Goal: Entertainment & Leisure: Consume media (video, audio)

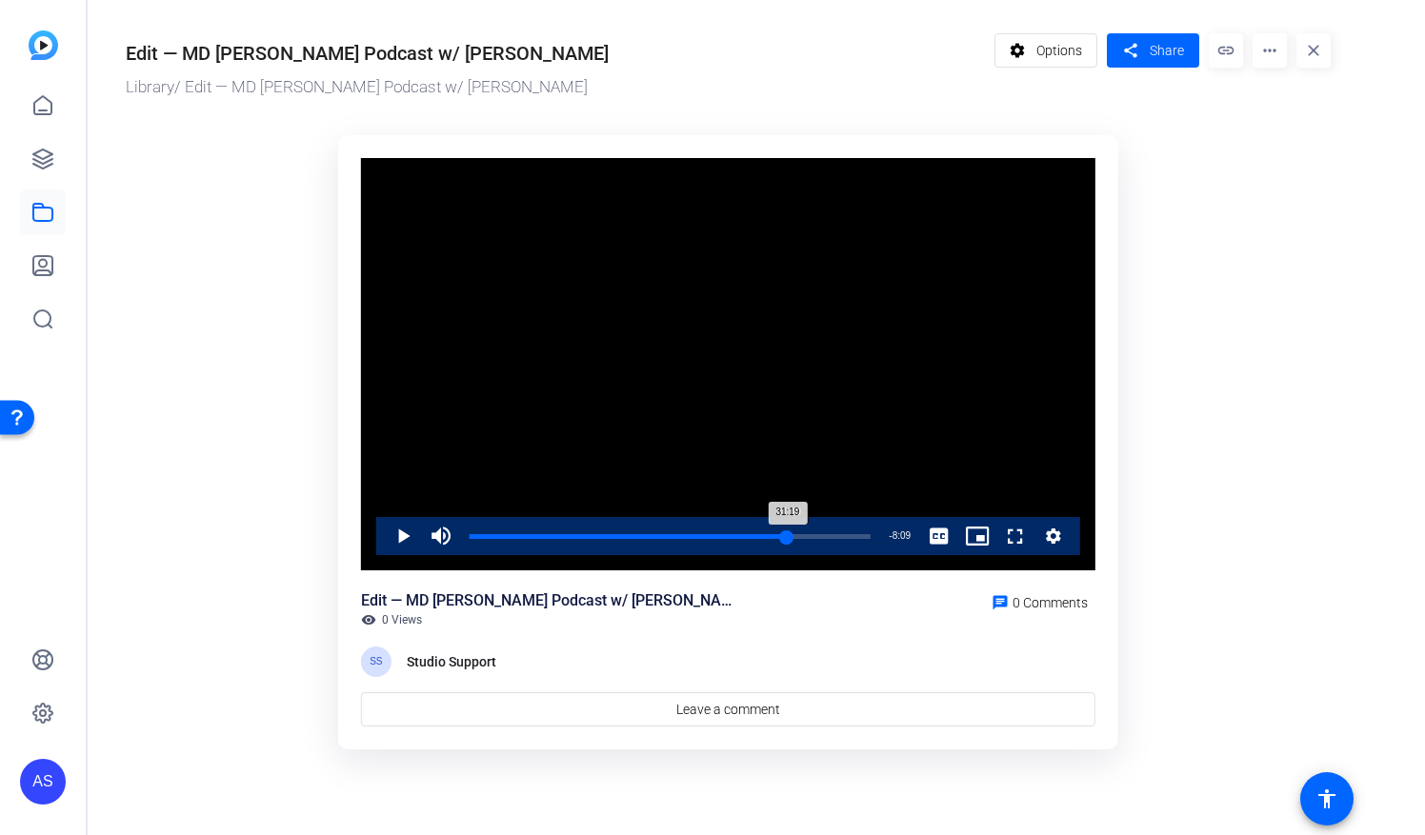
drag, startPoint x: 468, startPoint y: 529, endPoint x: 787, endPoint y: 527, distance: 319.0
click at [787, 527] on div "Loaded : 79.37% 31:19 31:19" at bounding box center [670, 536] width 420 height 38
drag, startPoint x: 785, startPoint y: 532, endPoint x: 802, endPoint y: 534, distance: 17.2
click at [802, 534] on div "32:43" at bounding box center [635, 536] width 332 height 5
drag, startPoint x: 802, startPoint y: 534, endPoint x: 819, endPoint y: 534, distance: 17.1
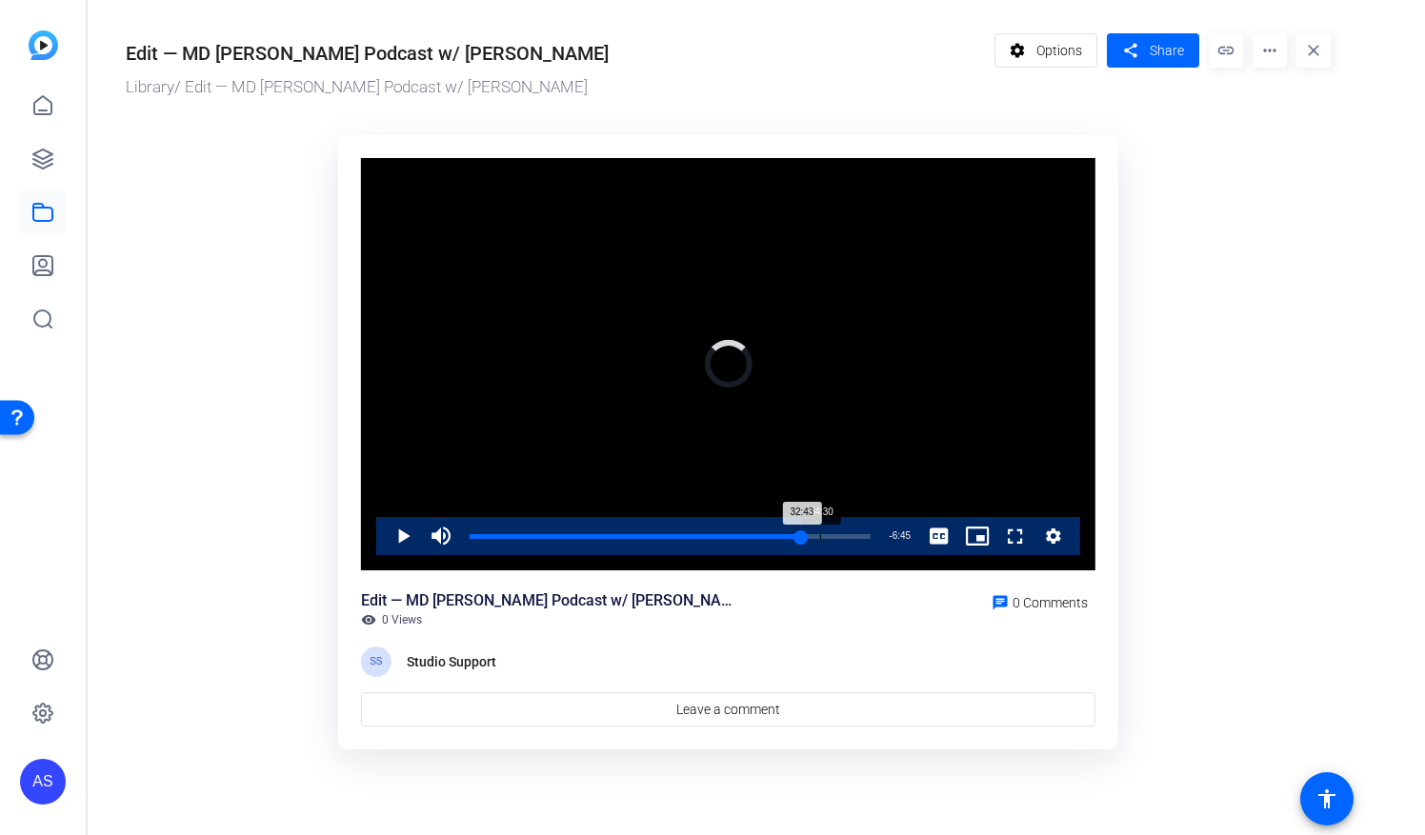
click at [819, 534] on div "Loaded : 0.00% 34:30 32:43" at bounding box center [669, 536] width 401 height 5
drag, startPoint x: 819, startPoint y: 534, endPoint x: 832, endPoint y: 537, distance: 13.6
click at [832, 537] on div "Loaded : 0.00% 35:49 34:30" at bounding box center [669, 536] width 401 height 5
click at [384, 529] on span "Video Player" at bounding box center [384, 536] width 0 height 38
click at [449, 543] on span "Video Player" at bounding box center [441, 536] width 38 height 38
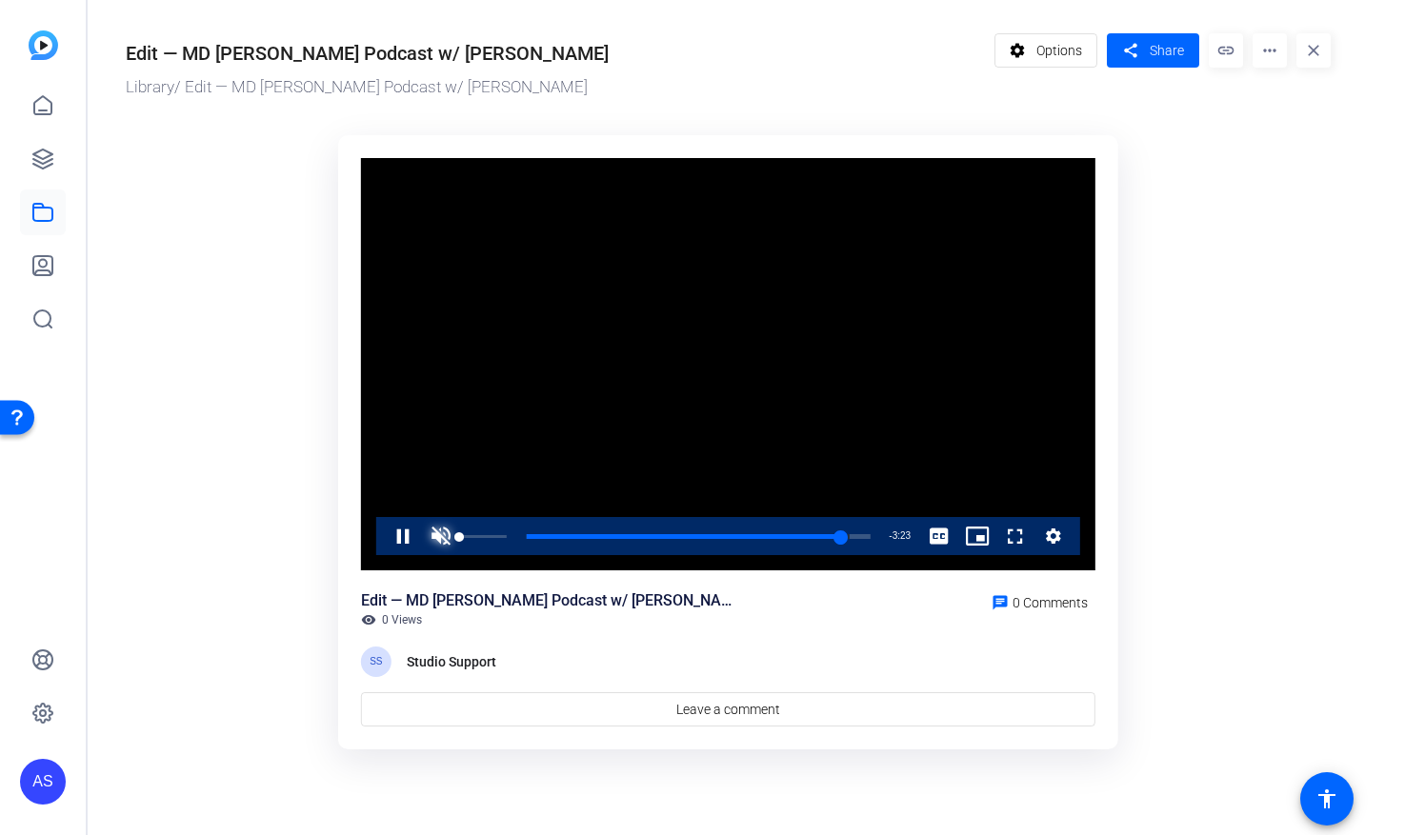
click at [449, 543] on span "Video Player" at bounding box center [441, 536] width 38 height 38
click at [29, 779] on div "AS" at bounding box center [43, 782] width 46 height 46
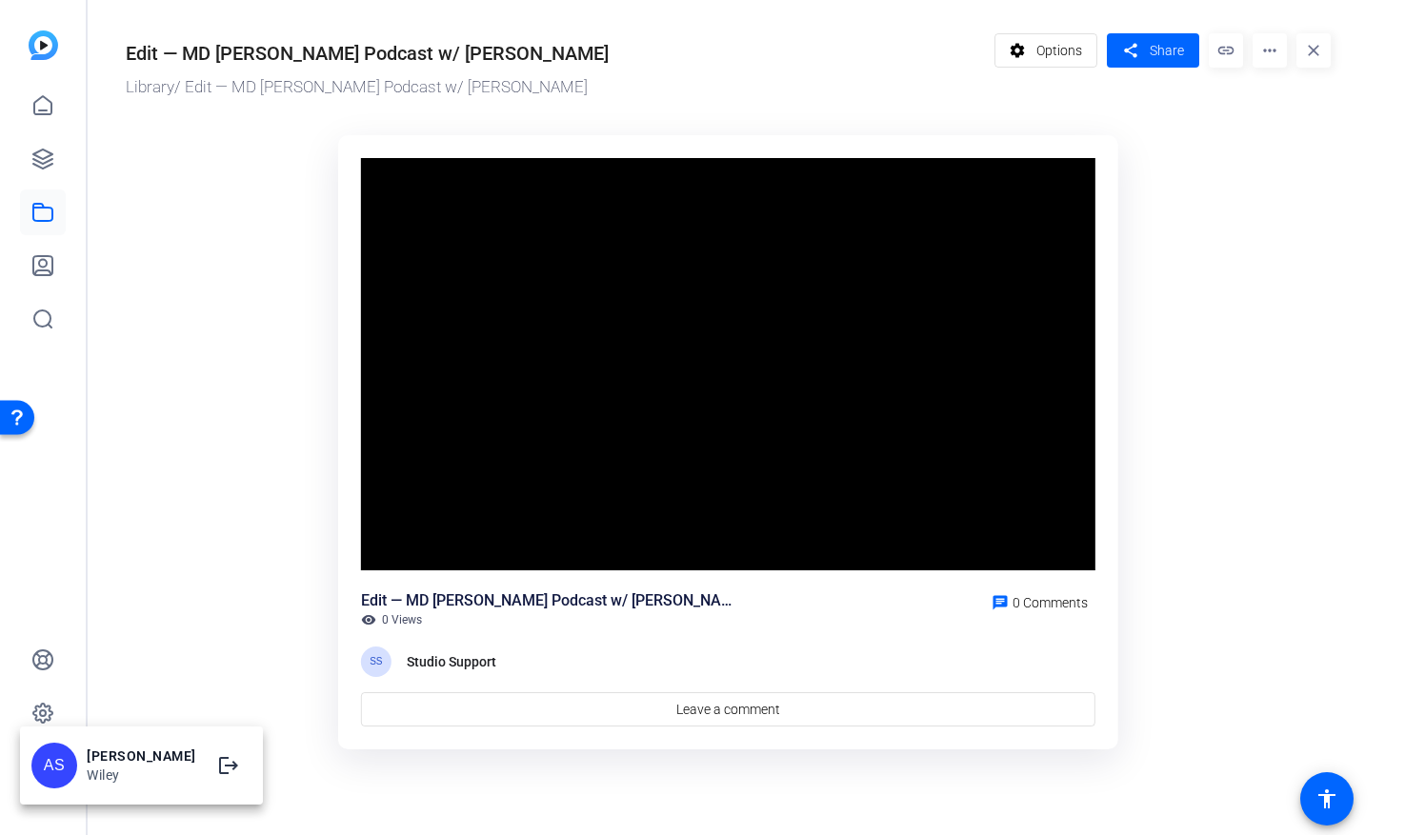
click at [811, 552] on div at bounding box center [712, 417] width 1425 height 835
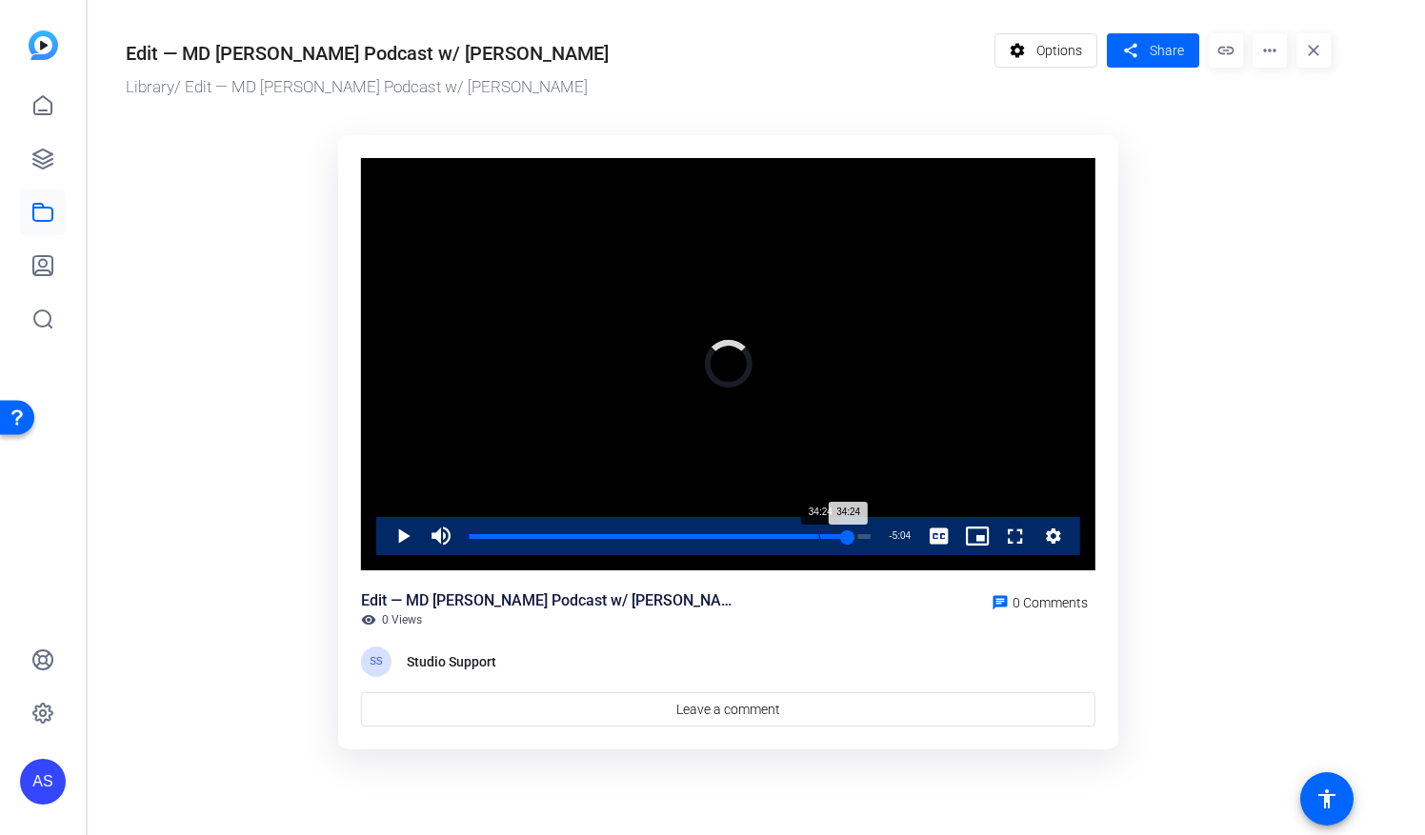
click at [818, 543] on div "Progress Bar" at bounding box center [669, 549] width 401 height 15
click at [829, 539] on div "35:32" at bounding box center [649, 536] width 361 height 5
click at [835, 537] on div "36:05" at bounding box center [652, 536] width 367 height 5
click at [838, 534] on div "36:17" at bounding box center [653, 536] width 369 height 5
click at [384, 535] on span "Video Player" at bounding box center [384, 536] width 0 height 38
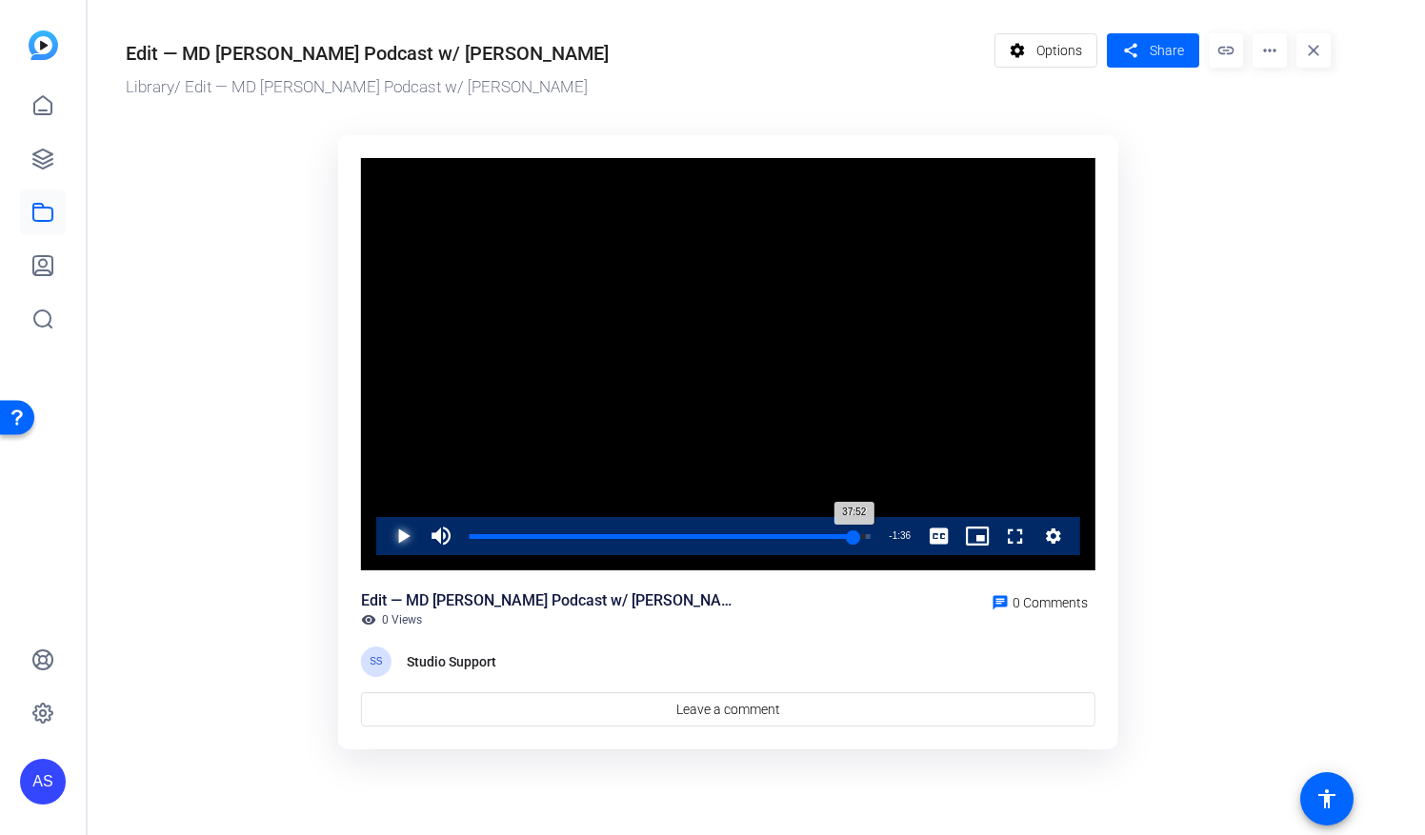
click at [853, 539] on div "37:52" at bounding box center [661, 536] width 385 height 5
click at [384, 537] on span "Video Player" at bounding box center [384, 536] width 0 height 38
click at [854, 536] on div "37:58" at bounding box center [662, 536] width 386 height 5
drag, startPoint x: 854, startPoint y: 536, endPoint x: 845, endPoint y: 537, distance: 9.6
click at [845, 537] on div "Loaded : 100.00% 37:02 37:58" at bounding box center [669, 536] width 401 height 5
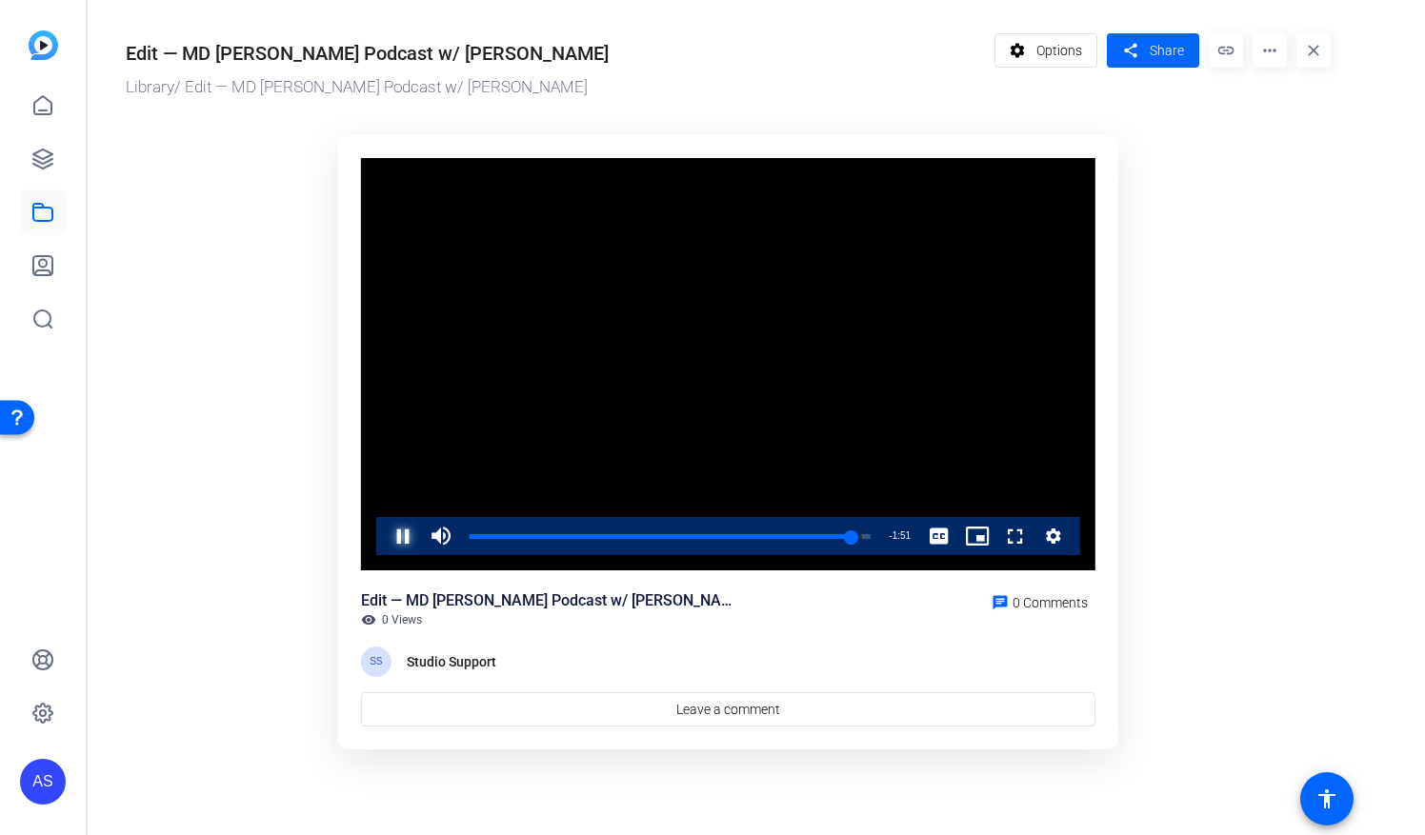
click at [384, 531] on span "Video Player" at bounding box center [384, 536] width 0 height 38
click at [384, 539] on span "Video Player" at bounding box center [384, 536] width 0 height 38
click at [858, 534] on div "38:21" at bounding box center [663, 536] width 389 height 5
drag, startPoint x: 857, startPoint y: 533, endPoint x: 848, endPoint y: 537, distance: 10.3
click at [848, 537] on div "38:09" at bounding box center [663, 536] width 388 height 5
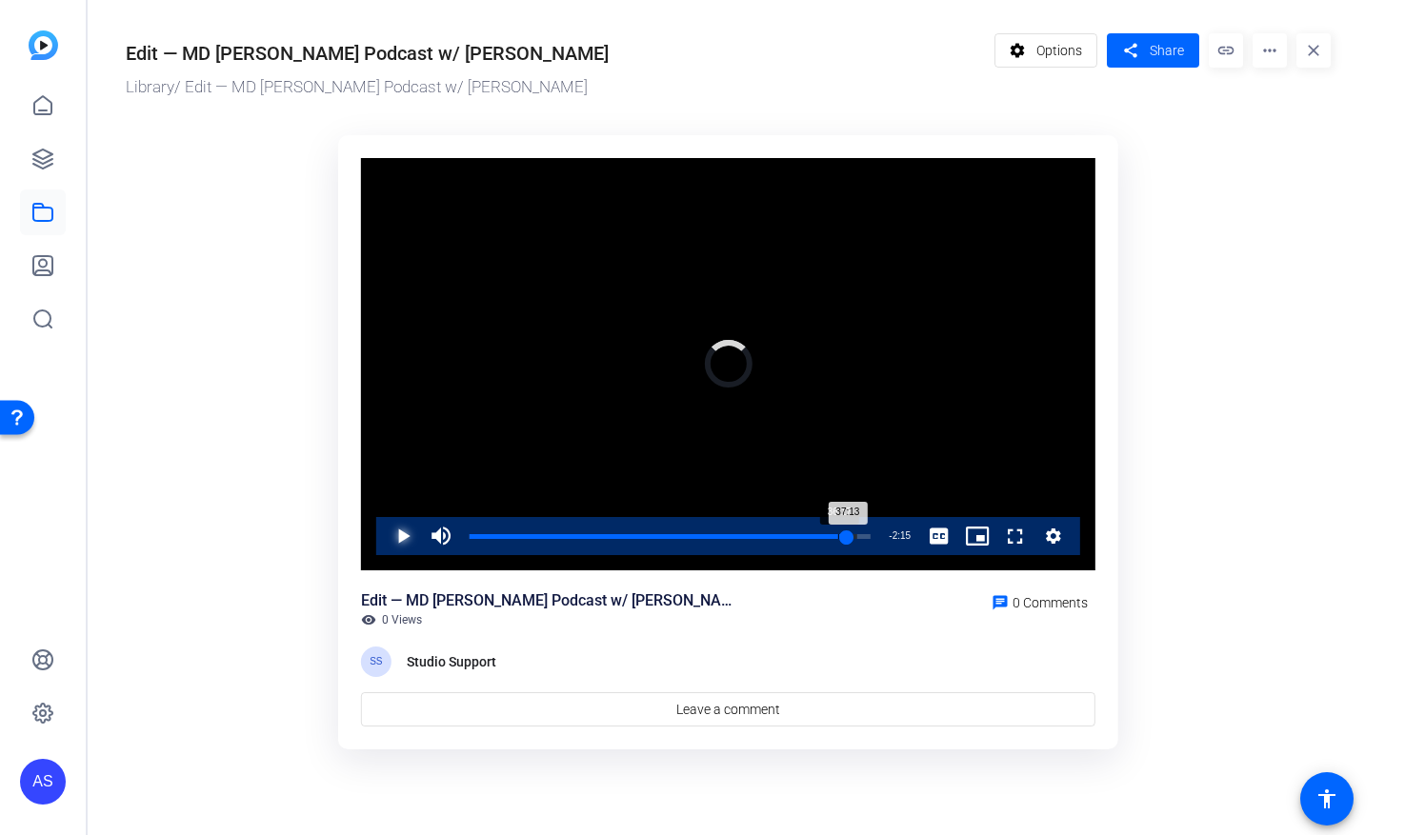
drag, startPoint x: 848, startPoint y: 537, endPoint x: 836, endPoint y: 537, distance: 11.4
click at [836, 537] on div "Loaded : 96.73% 36:17 37:13" at bounding box center [669, 536] width 401 height 5
click at [830, 537] on div "35:43" at bounding box center [652, 536] width 366 height 5
drag, startPoint x: 830, startPoint y: 537, endPoint x: 819, endPoint y: 530, distance: 13.2
click at [819, 534] on div "34:30" at bounding box center [644, 536] width 350 height 5
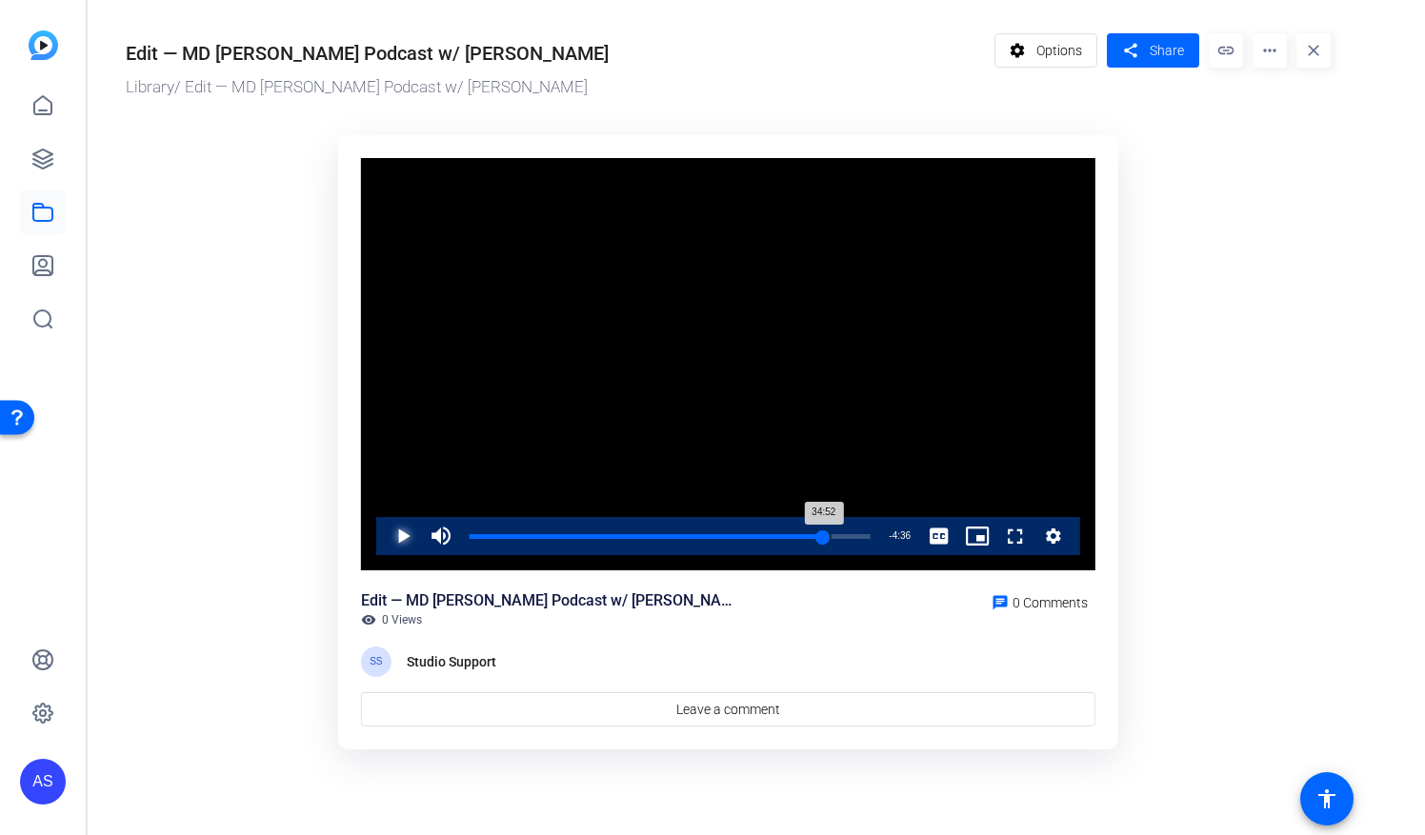
click at [823, 534] on div "34:52" at bounding box center [646, 536] width 354 height 5
drag, startPoint x: 823, startPoint y: 529, endPoint x: 851, endPoint y: 528, distance: 28.6
click at [851, 534] on div "37:36" at bounding box center [660, 536] width 382 height 5
click at [842, 539] on div "37:02" at bounding box center [657, 536] width 376 height 5
click at [856, 539] on div "38:21" at bounding box center [663, 536] width 388 height 5
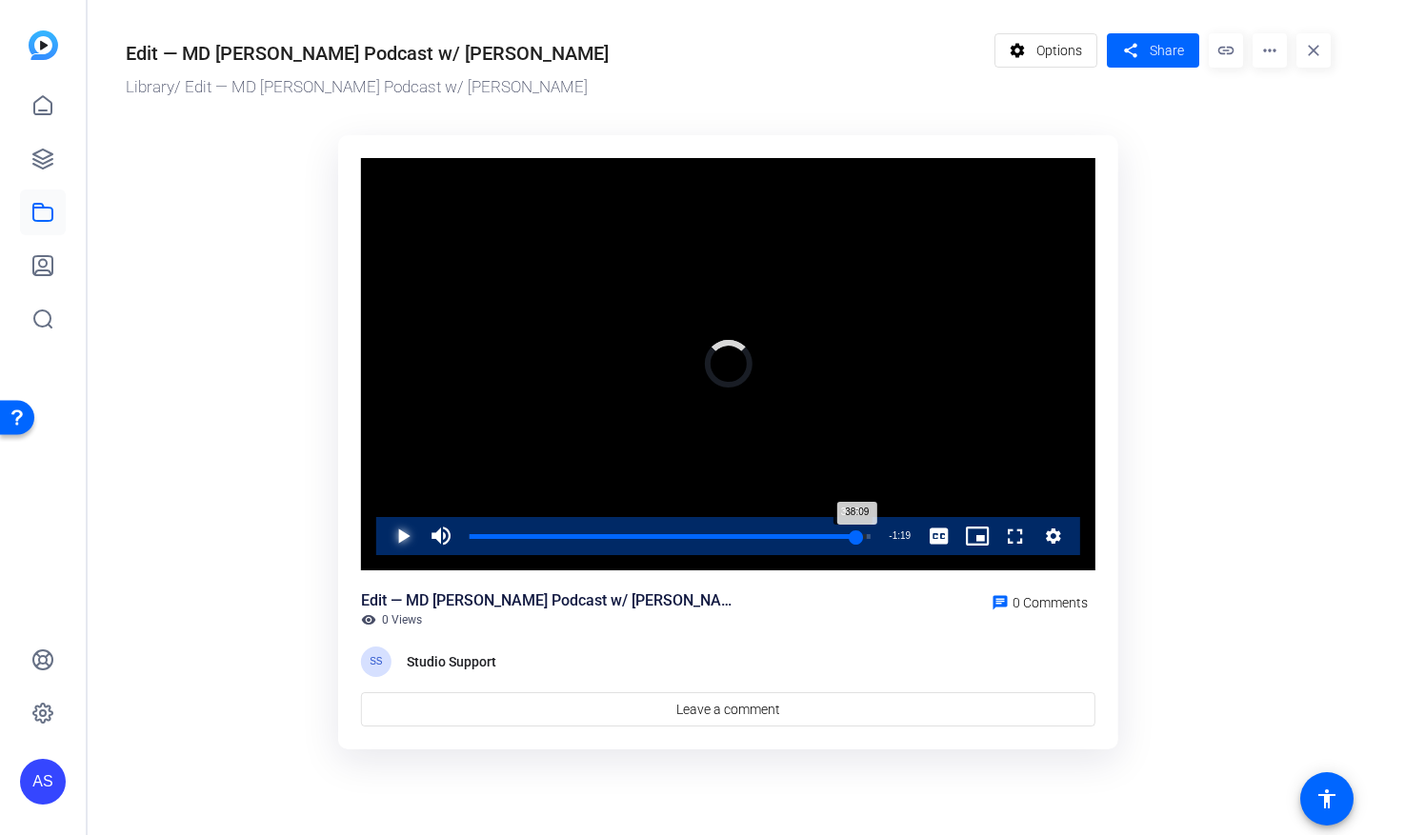
click at [850, 539] on div "38:09" at bounding box center [663, 536] width 388 height 5
click at [855, 538] on div "37:58" at bounding box center [662, 536] width 386 height 5
click at [852, 539] on div "37:47" at bounding box center [661, 536] width 384 height 5
click at [856, 538] on div "37:58" at bounding box center [662, 536] width 387 height 5
click at [858, 536] on div "38:15" at bounding box center [663, 536] width 389 height 5
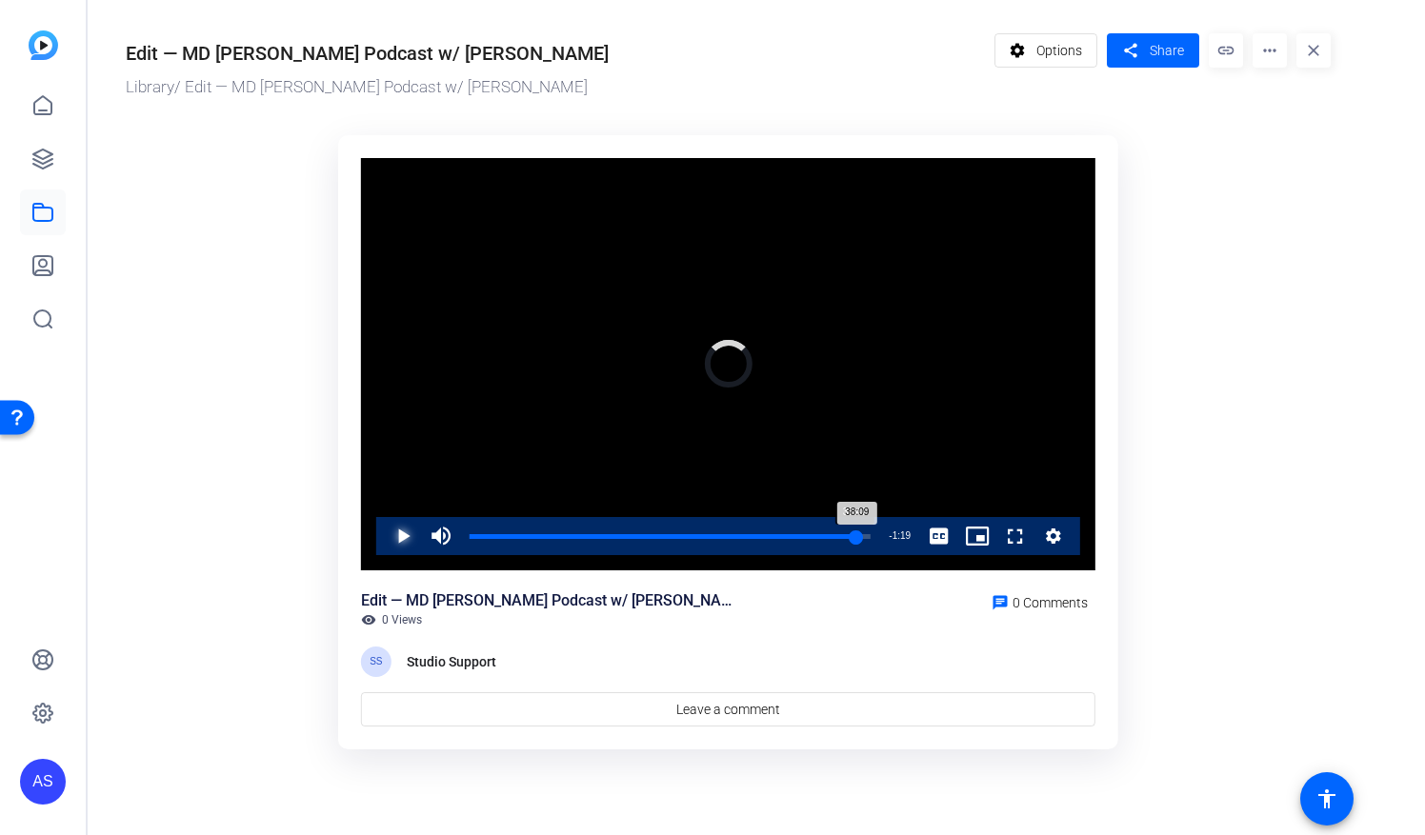
click at [852, 536] on div "38:09" at bounding box center [663, 536] width 388 height 5
click at [857, 535] on div "38:15" at bounding box center [663, 536] width 388 height 5
click at [241, 341] on ktd-grid "Video Player is loading. Play Video Pause Mute 36% Current Time 38:11 / Duratio…" at bounding box center [728, 443] width 1205 height 638
